Goal: Task Accomplishment & Management: Manage account settings

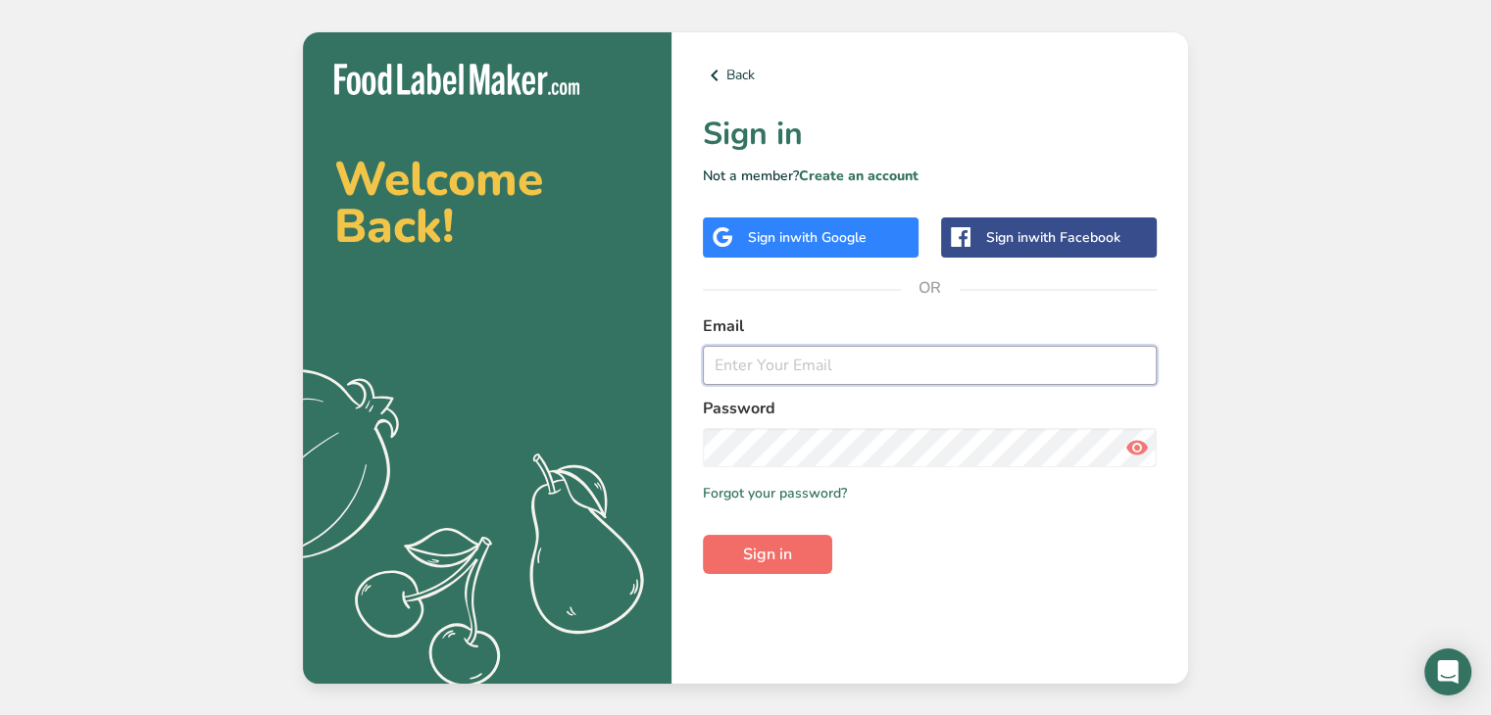
type input "[EMAIL_ADDRESS][PERSON_NAME][DOMAIN_NAME]"
click at [724, 554] on button "Sign in" at bounding box center [767, 554] width 129 height 39
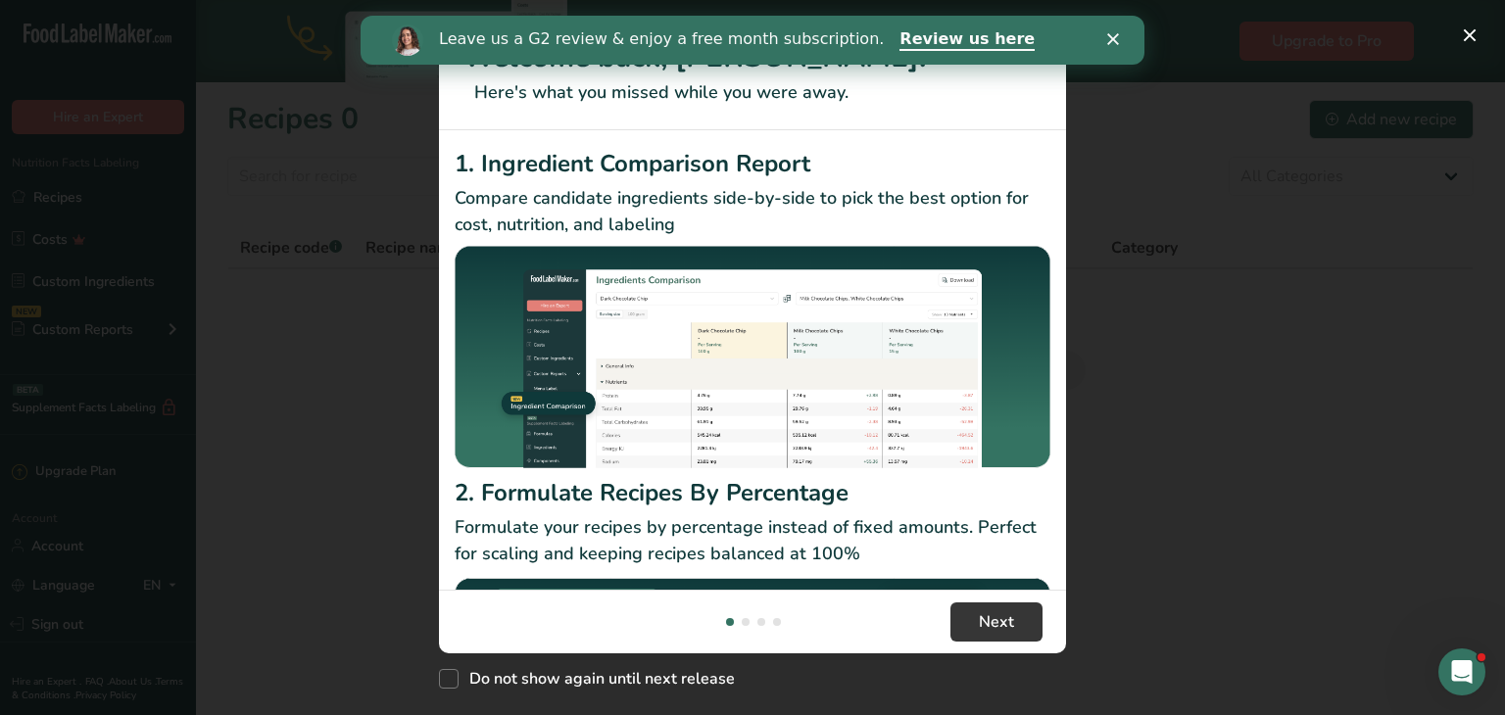
click at [1109, 52] on div "Leave us a G2 review & enjoy a free month subscription. Review us here" at bounding box center [753, 40] width 784 height 33
click at [1115, 43] on icon "Close" at bounding box center [1114, 39] width 12 height 12
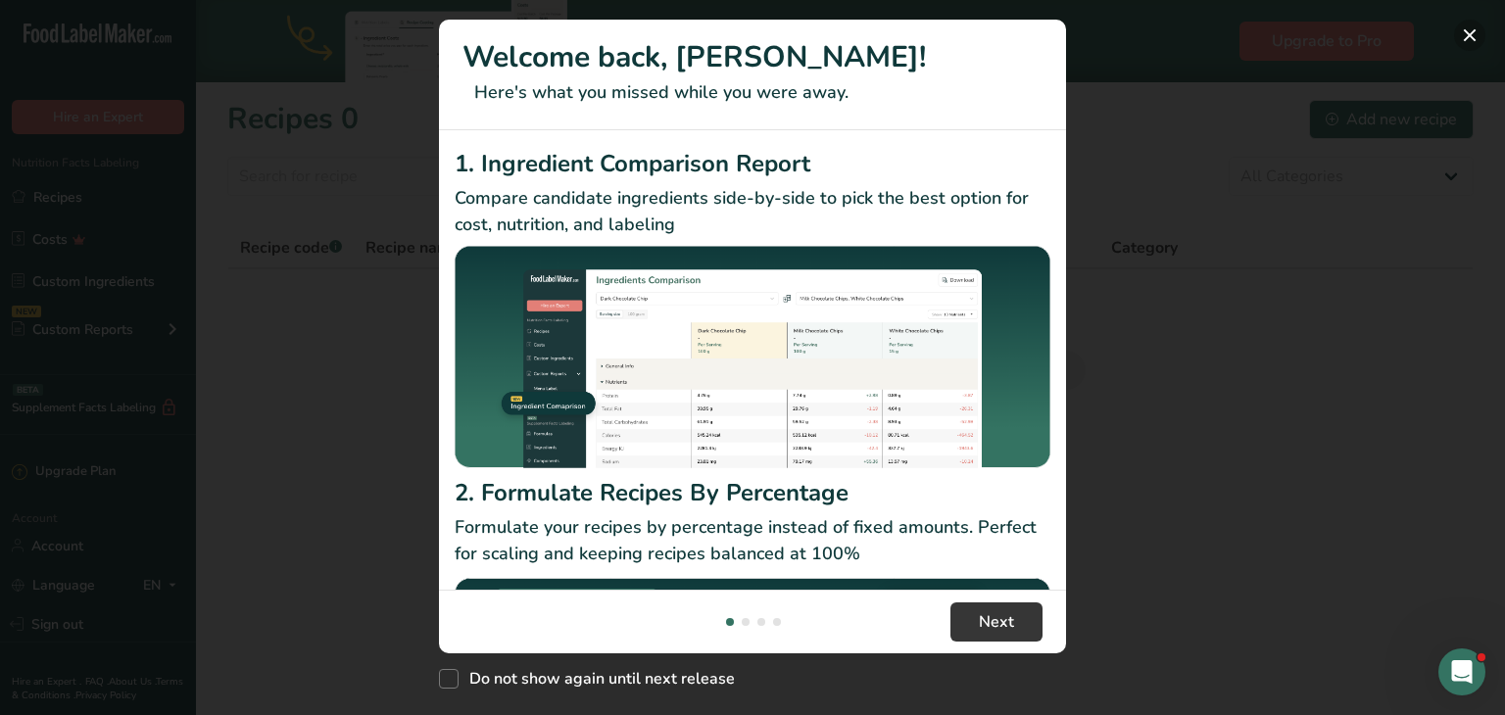
click at [1462, 41] on button "New Features" at bounding box center [1469, 35] width 31 height 31
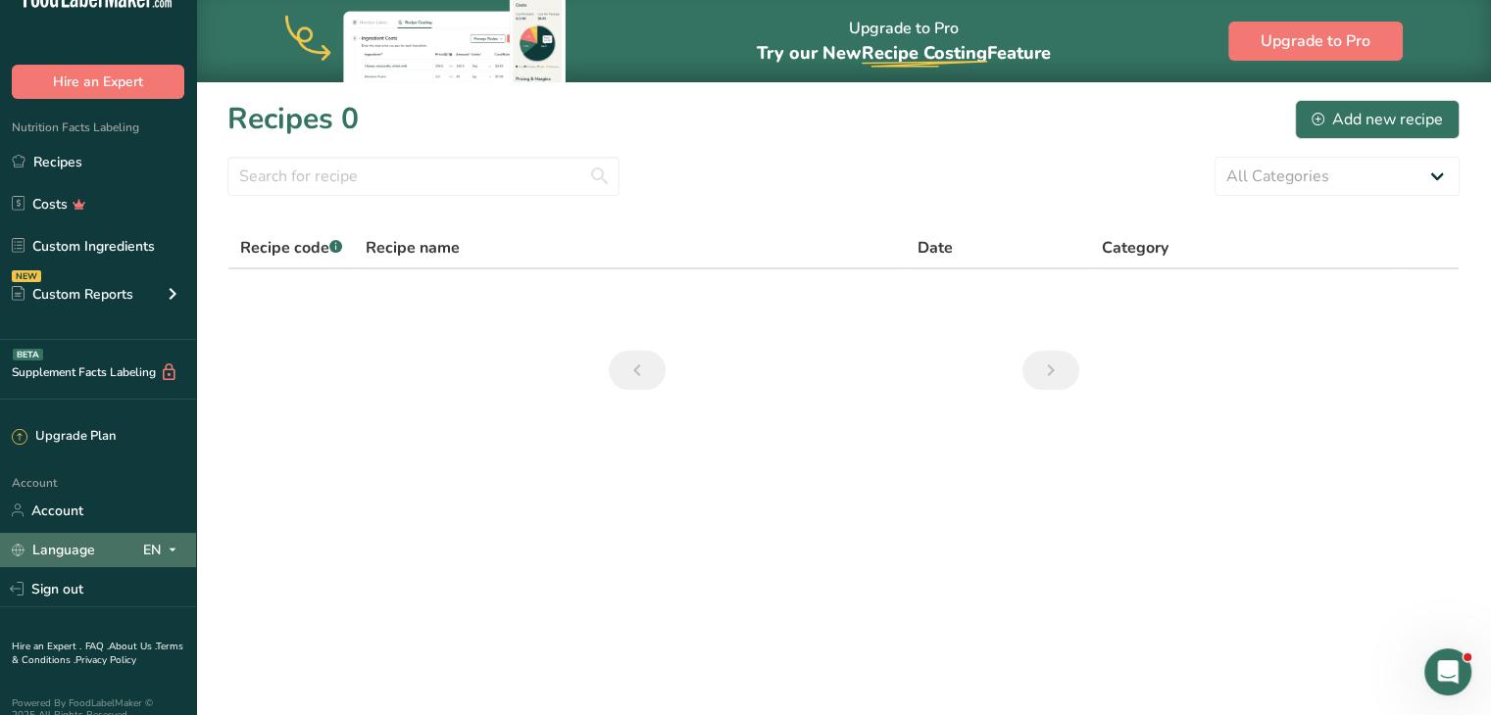
scroll to position [55, 0]
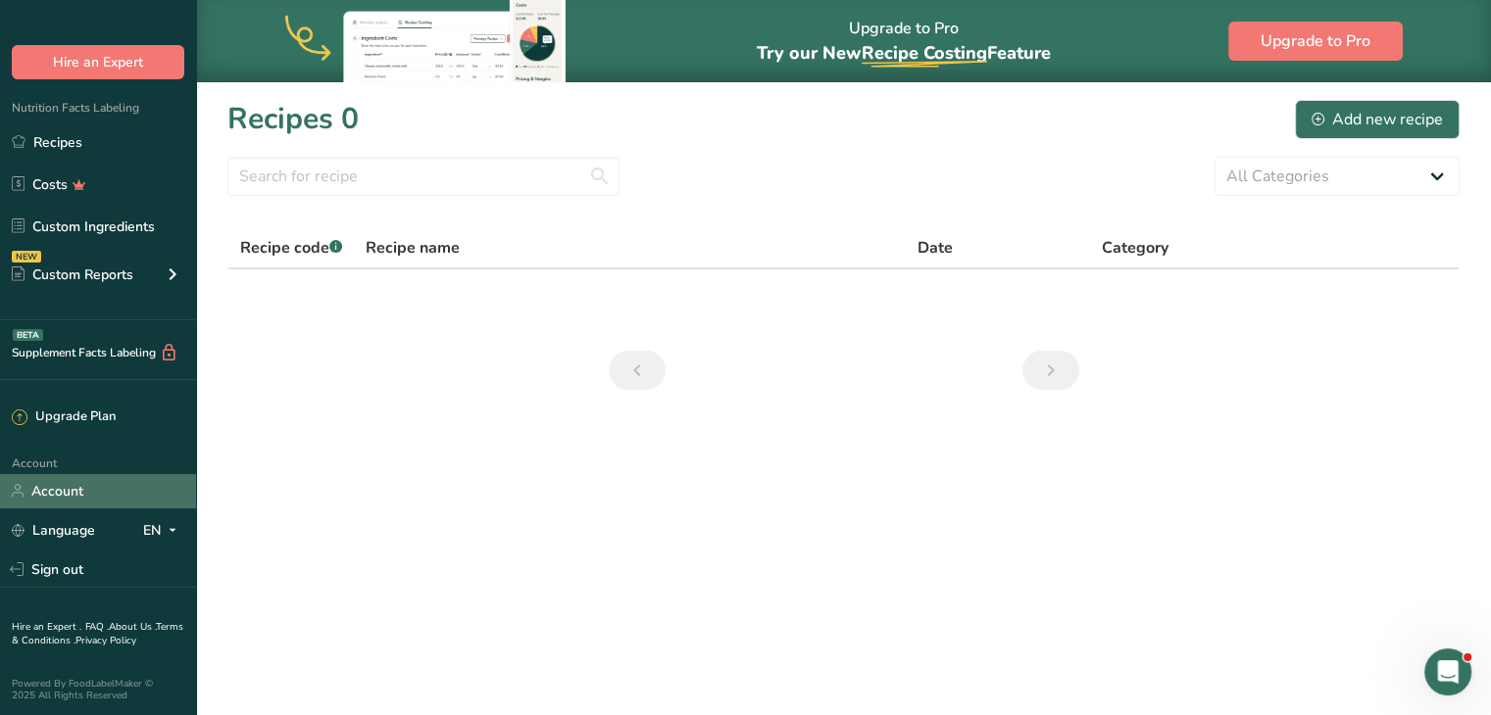
click at [59, 481] on link "Account" at bounding box center [98, 491] width 196 height 34
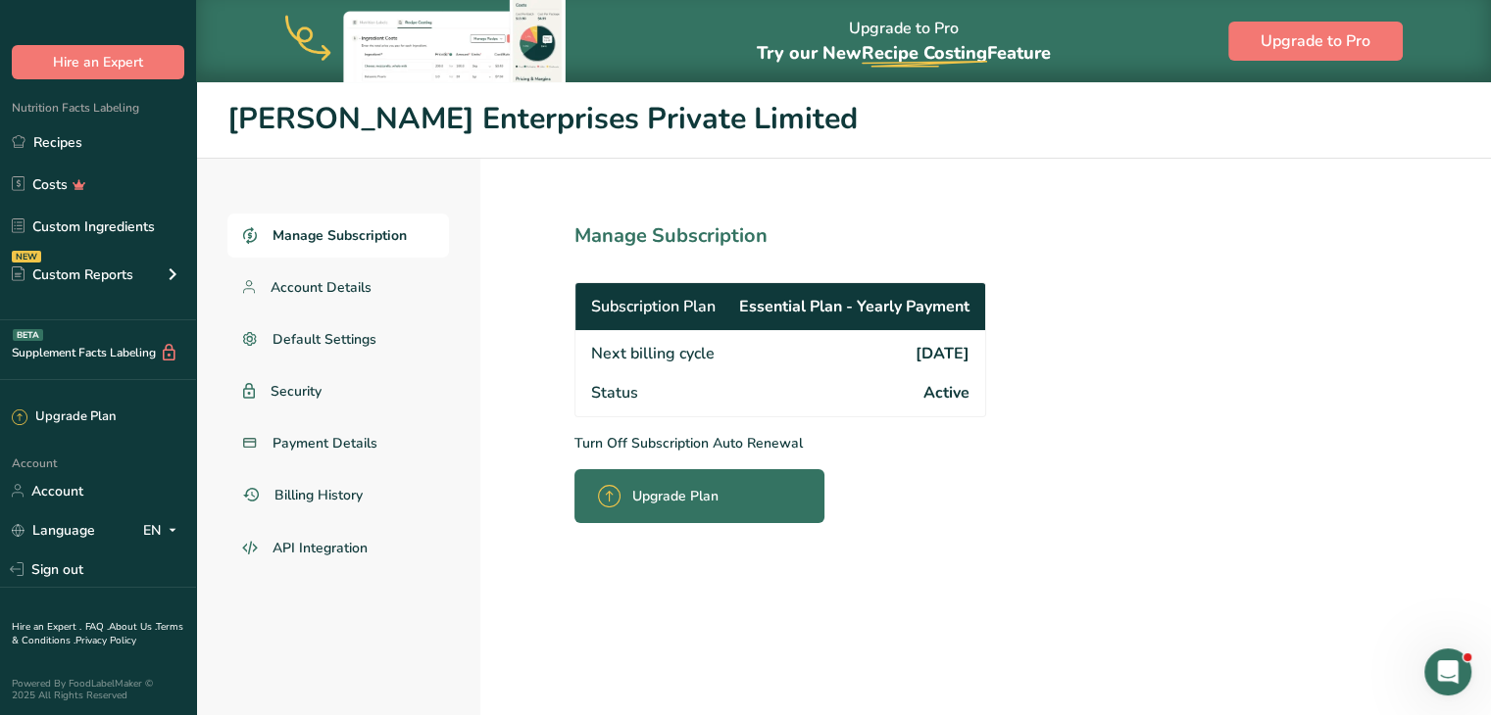
click at [914, 452] on p "Turn Off Subscription Auto Renewal" at bounding box center [823, 443] width 498 height 21
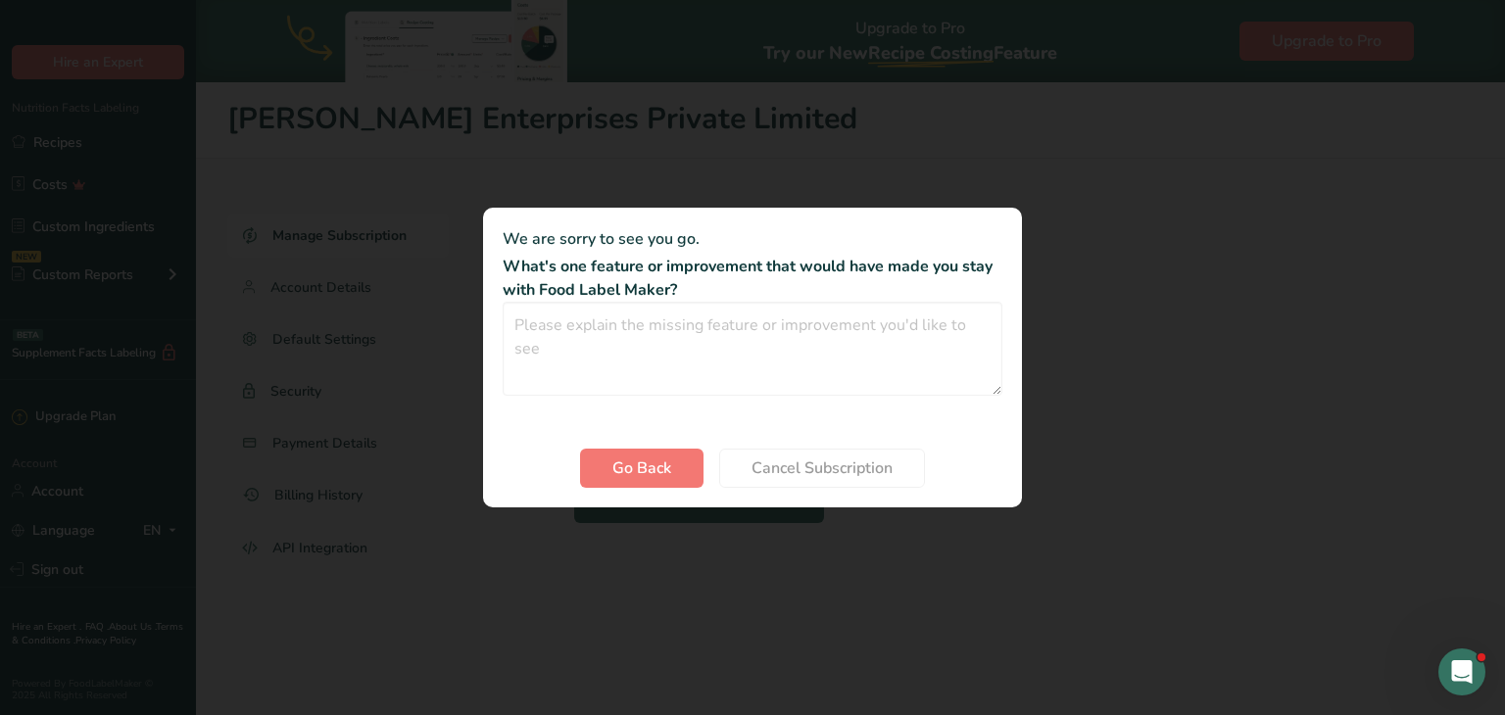
click at [1029, 555] on div "Cancel subscription modal" at bounding box center [752, 357] width 1505 height 715
click at [613, 477] on span "Go Back" at bounding box center [642, 469] width 59 height 24
